Goal: Check status: Check status

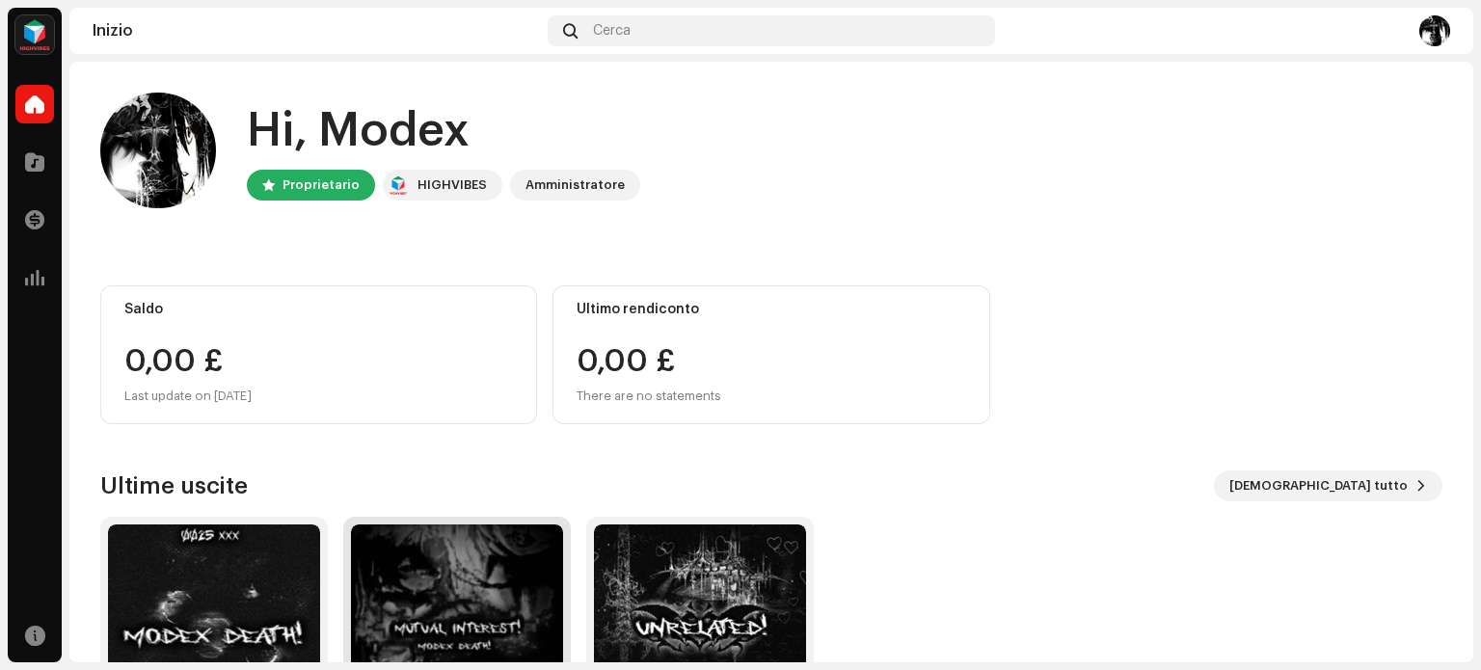
click at [494, 553] on img at bounding box center [457, 631] width 212 height 212
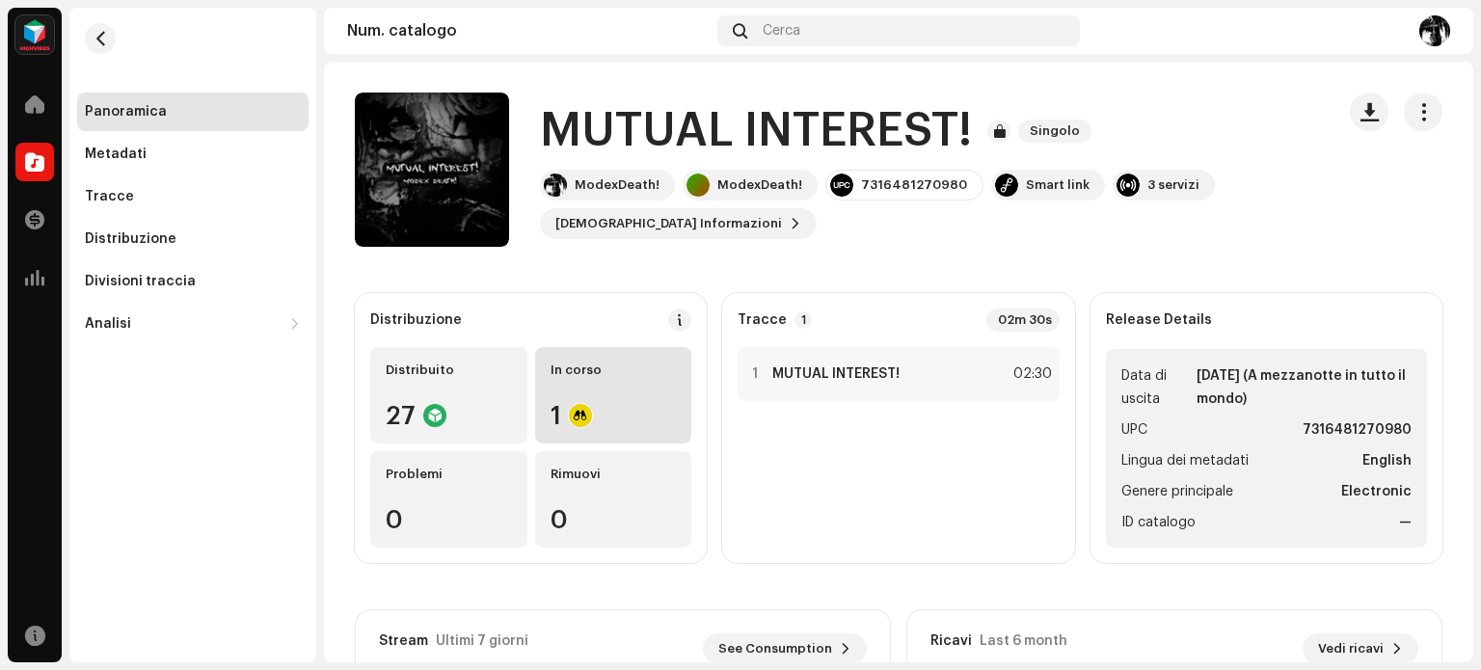
click at [563, 400] on div "In corso 1" at bounding box center [613, 395] width 157 height 96
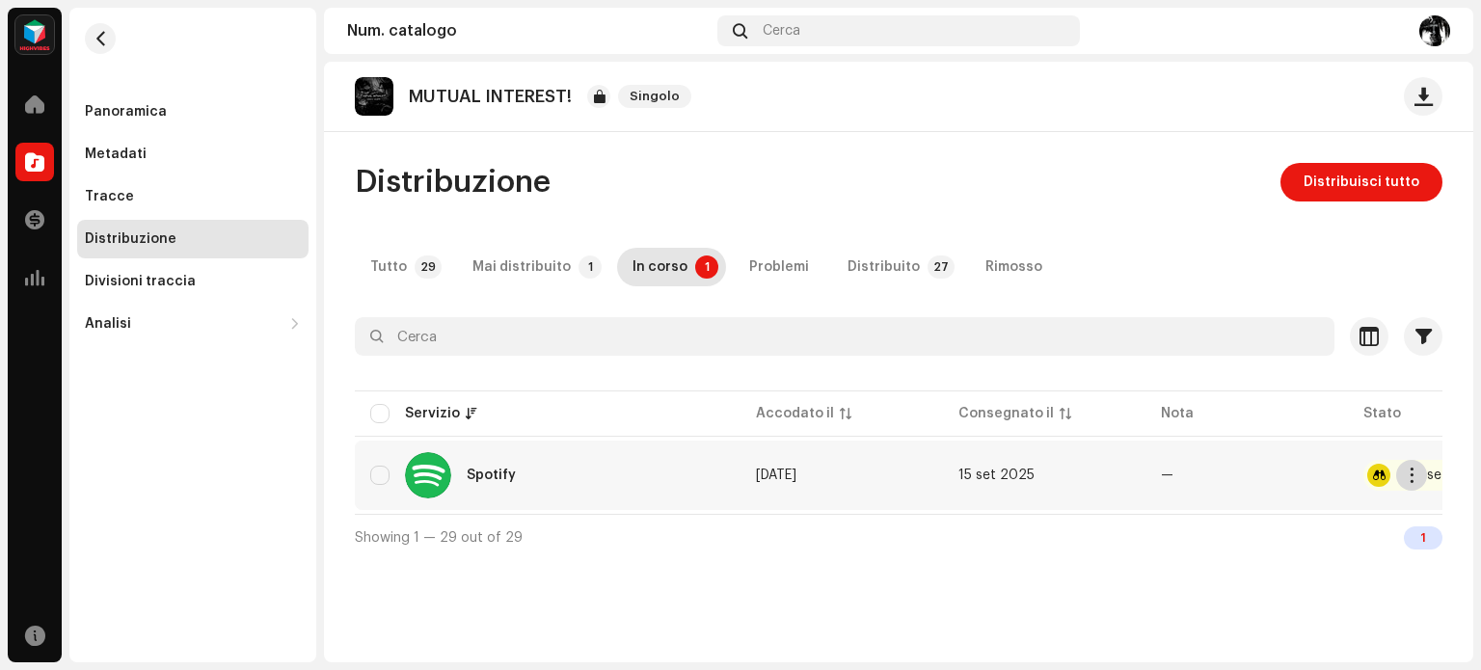
click at [1085, 473] on span "button" at bounding box center [1412, 475] width 14 height 15
click at [1021, 533] on div "Showing 1 — 29 out of 29 1" at bounding box center [899, 537] width 1088 height 46
click at [772, 274] on div "Problemi" at bounding box center [779, 267] width 60 height 39
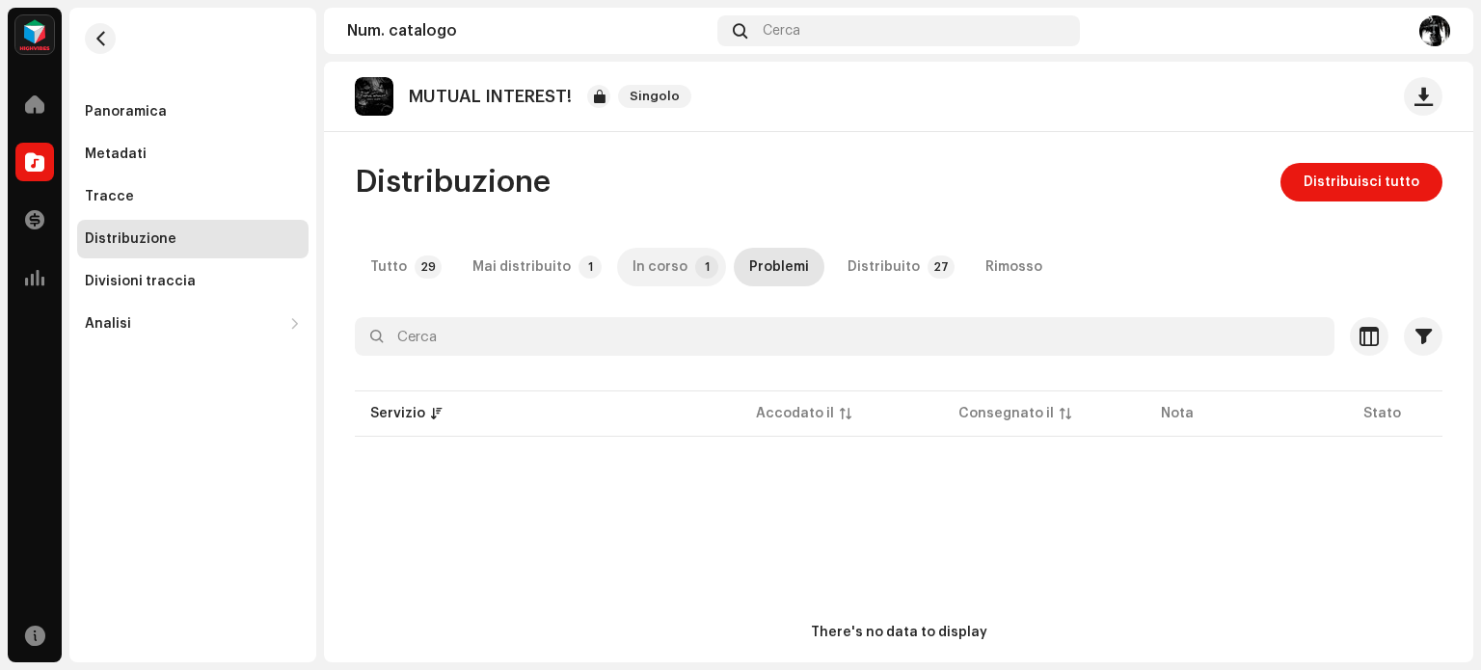
click at [675, 275] on p-tab "In corso 1" at bounding box center [671, 267] width 109 height 39
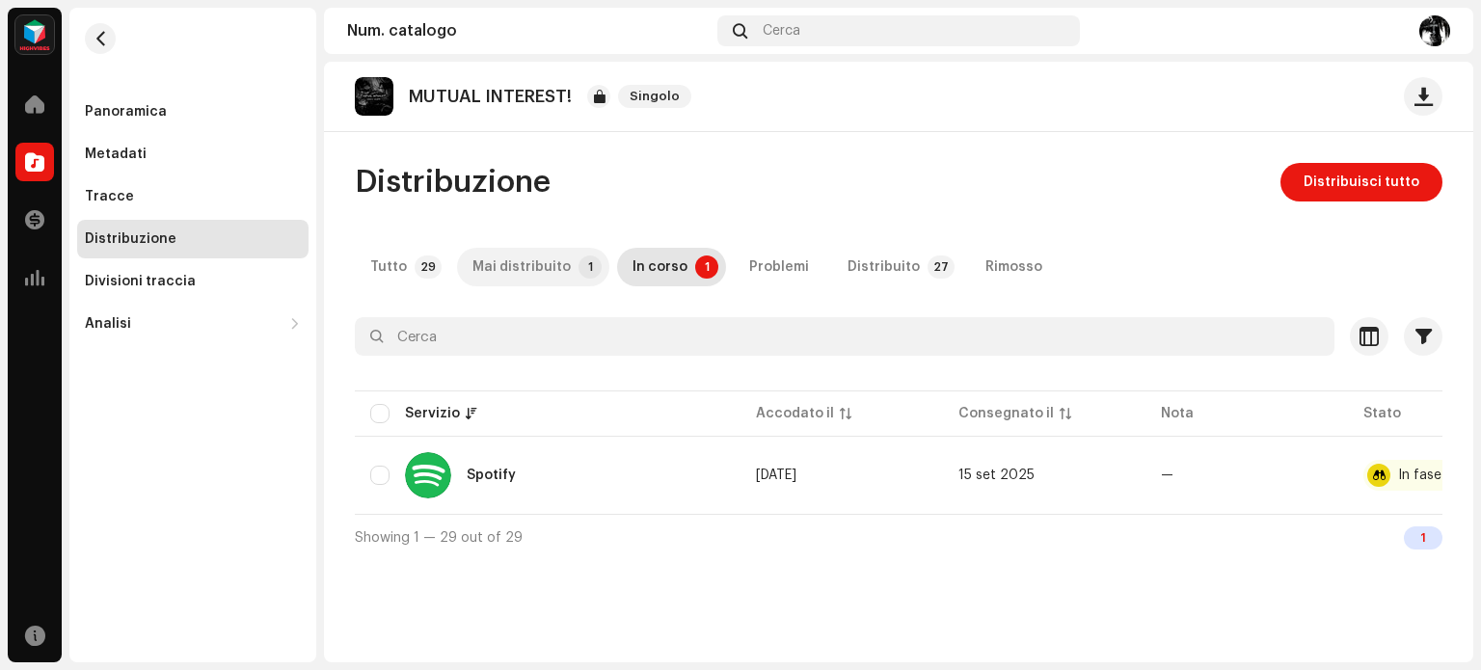
click at [552, 276] on div "Mai distribuito" at bounding box center [522, 267] width 98 height 39
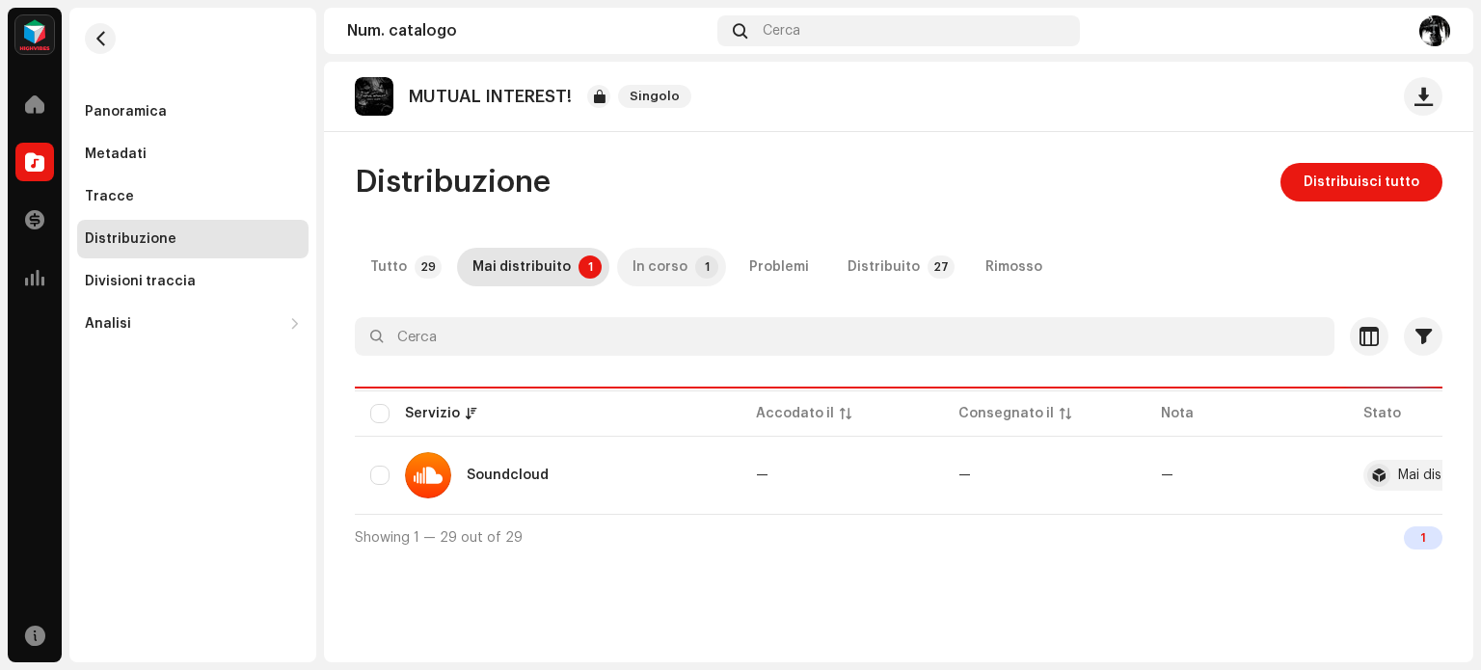
click at [656, 276] on div "In corso" at bounding box center [660, 267] width 55 height 39
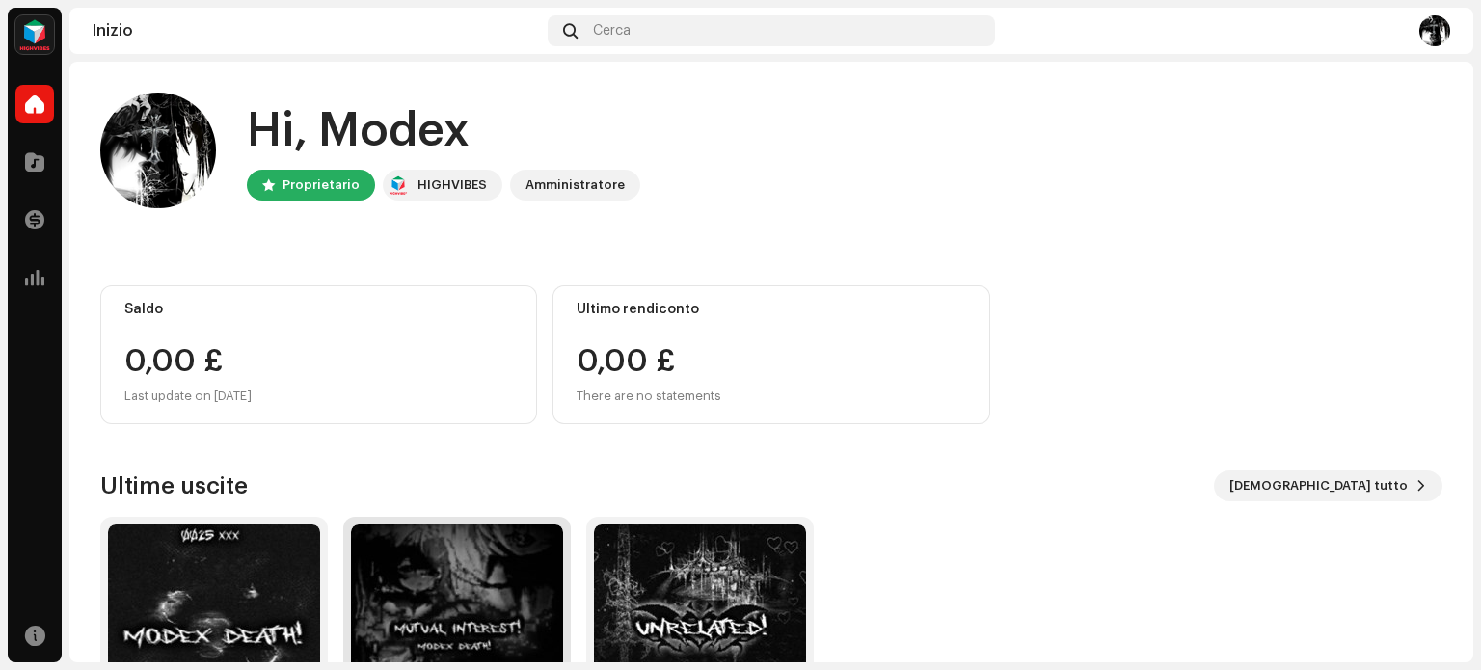
click at [463, 543] on img at bounding box center [457, 631] width 212 height 212
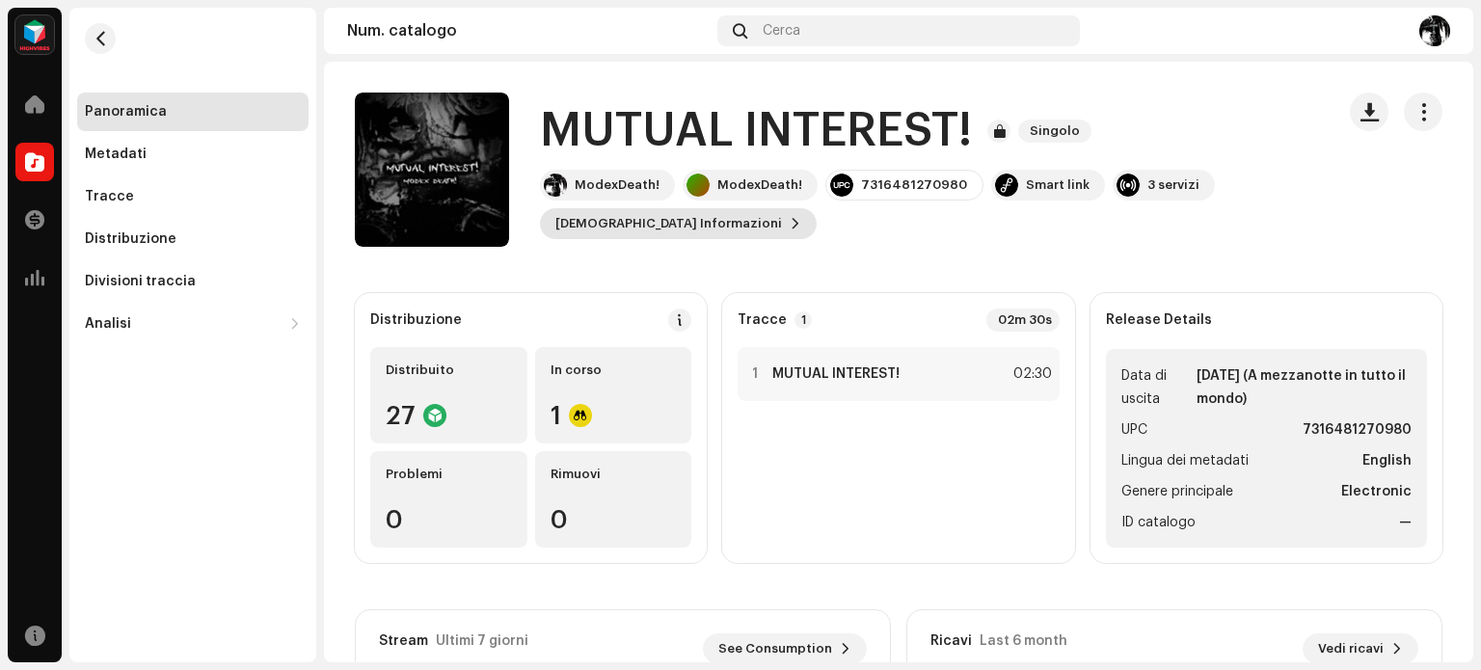
click at [630, 230] on span "[DEMOGRAPHIC_DATA] Informazioni" at bounding box center [669, 223] width 227 height 39
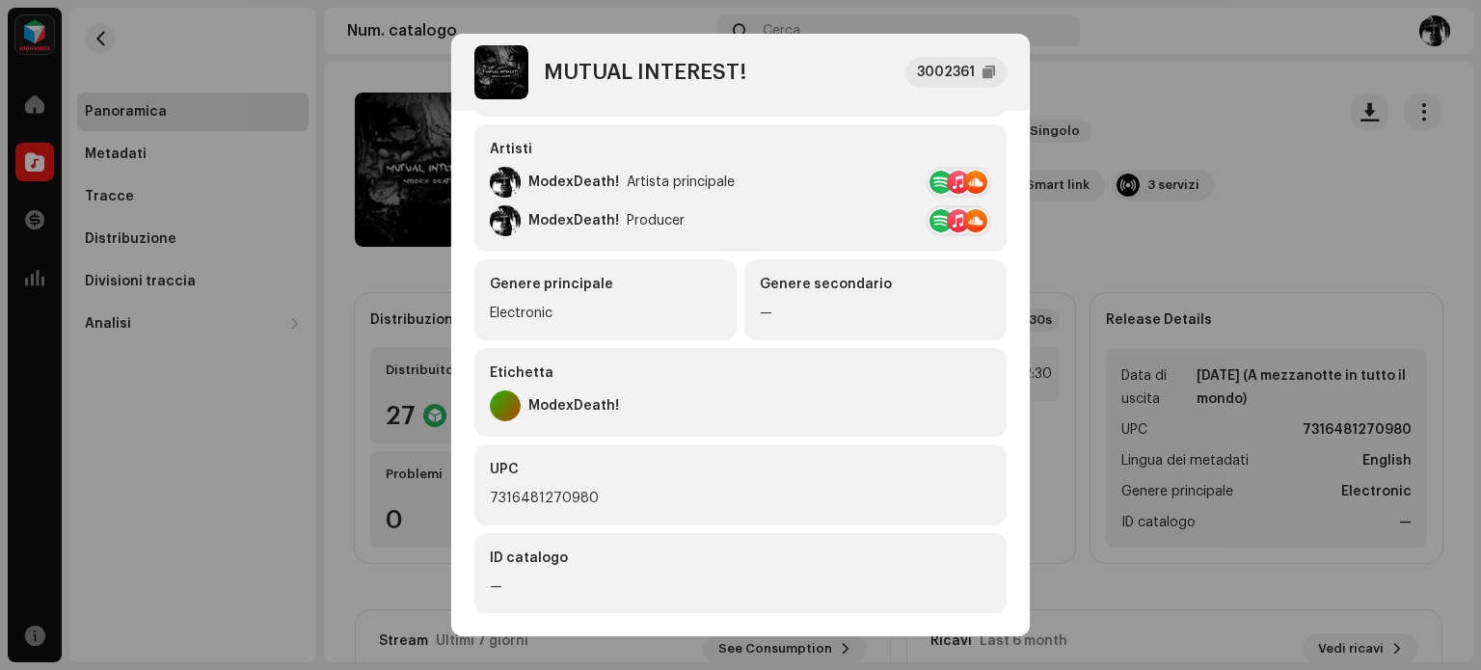
scroll to position [433, 0]
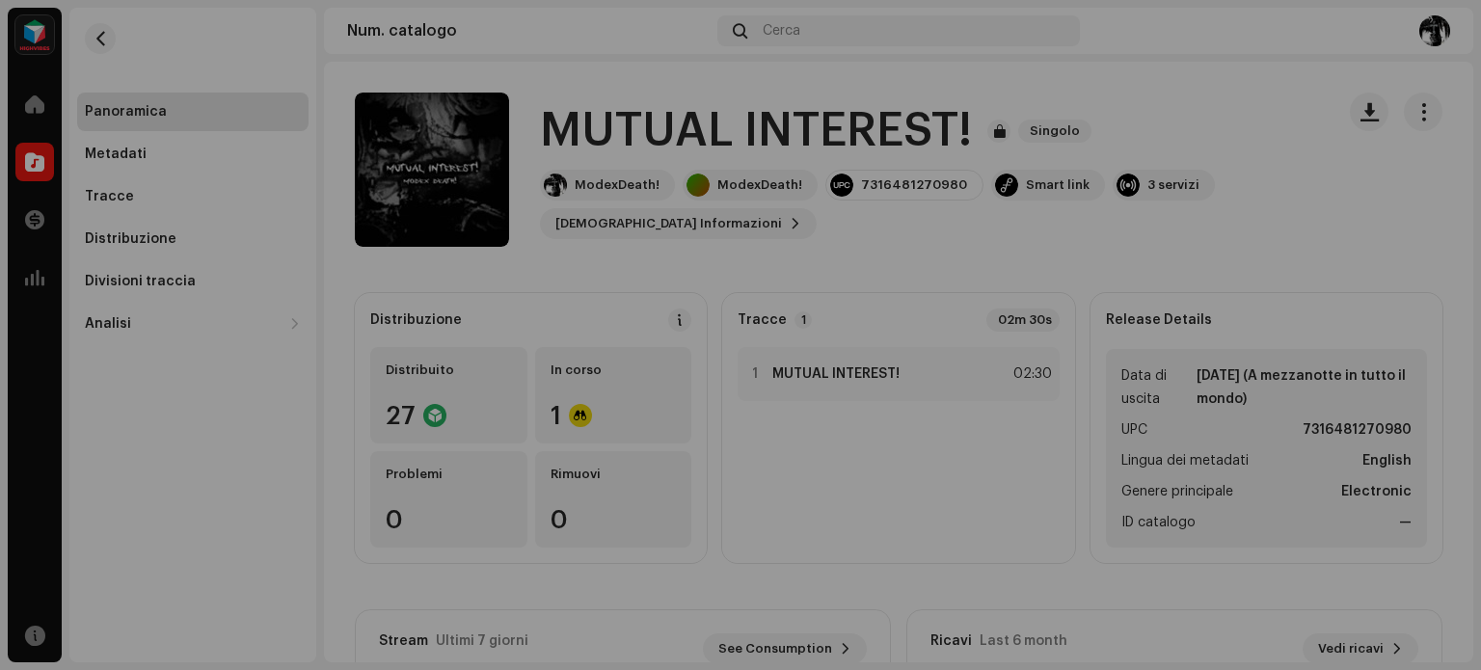
click at [1085, 350] on div "MUTUAL INTEREST! 3002361 Metadati Distribuzione Lingua dei metadati English Tit…" at bounding box center [740, 335] width 1481 height 670
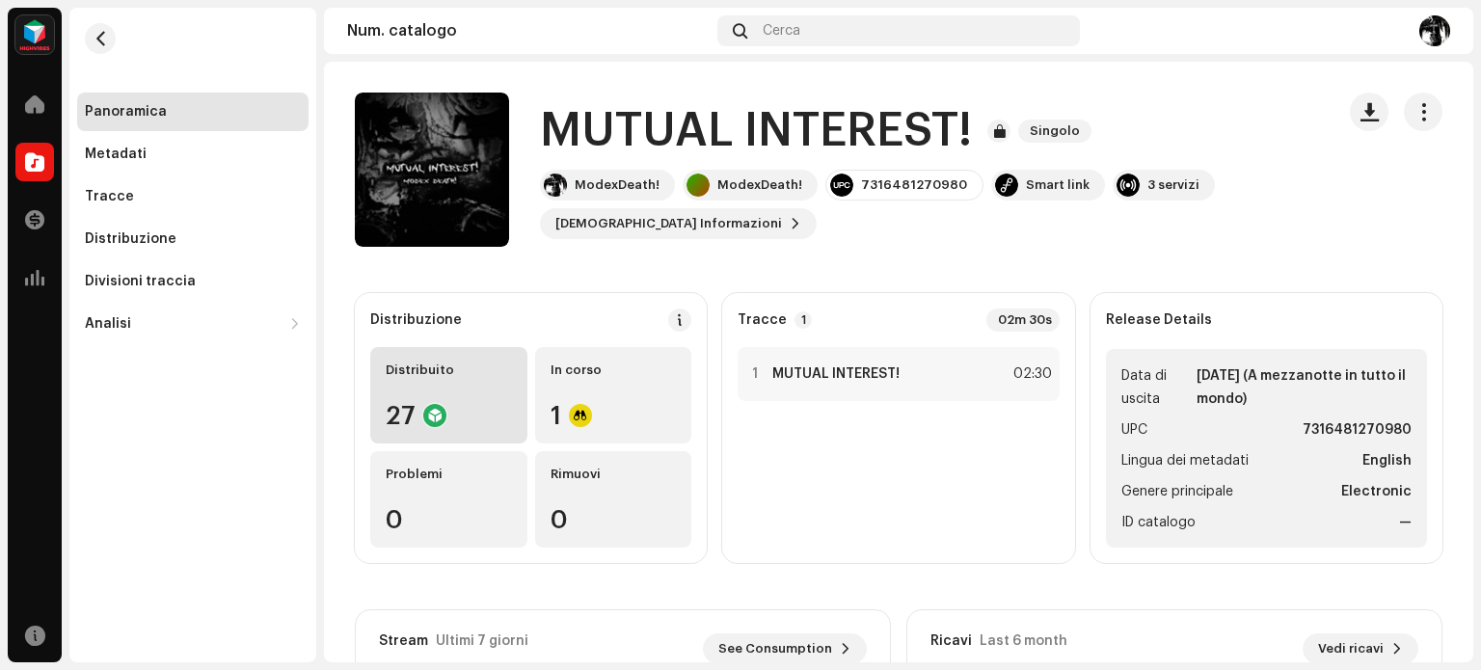
click at [450, 407] on div "27" at bounding box center [449, 415] width 126 height 25
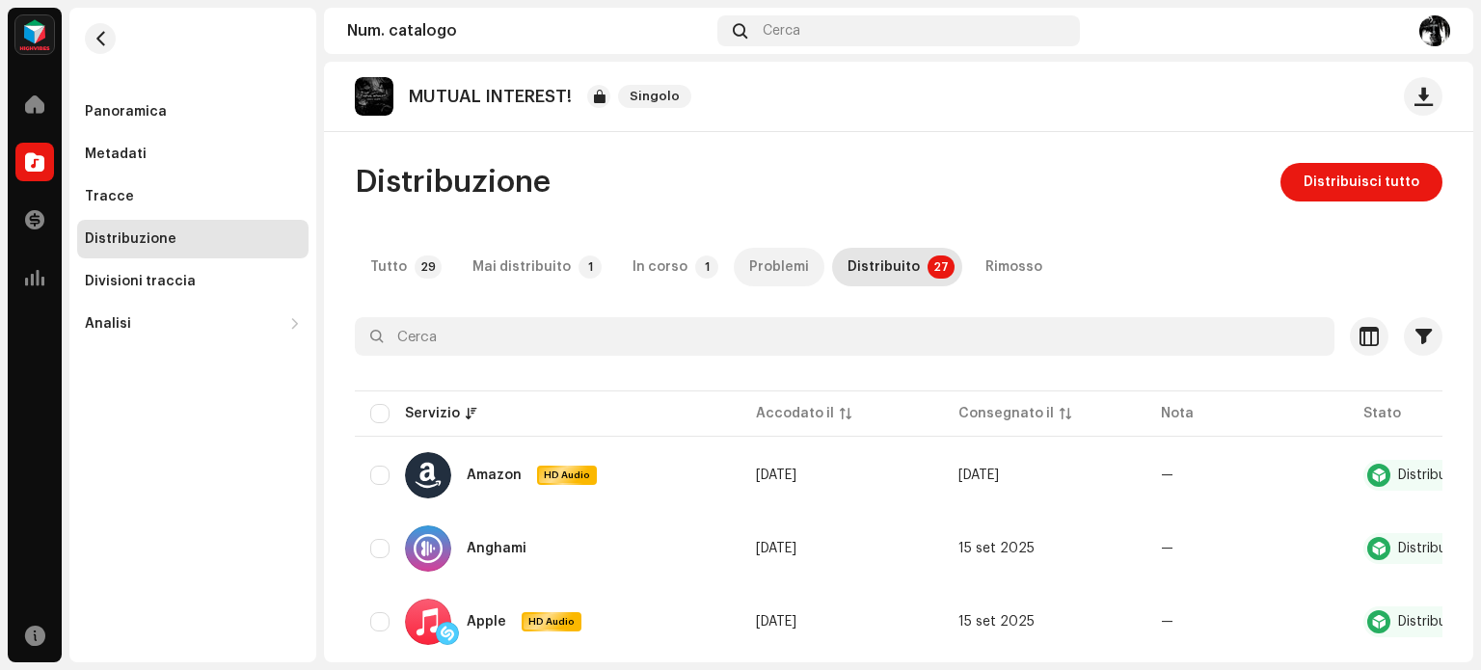
click at [759, 267] on div "Problemi" at bounding box center [779, 267] width 60 height 39
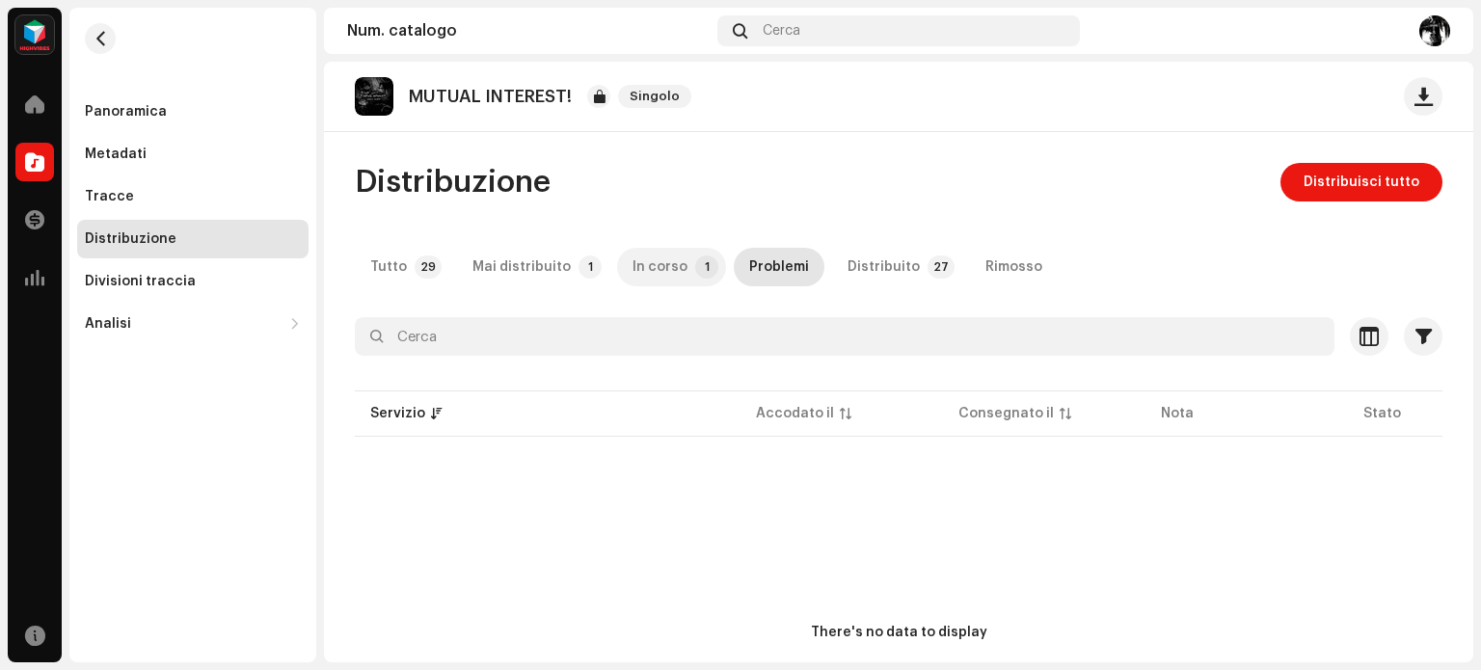
click at [695, 266] on p-badge "1" at bounding box center [706, 267] width 23 height 23
